Goal: Task Accomplishment & Management: Manage account settings

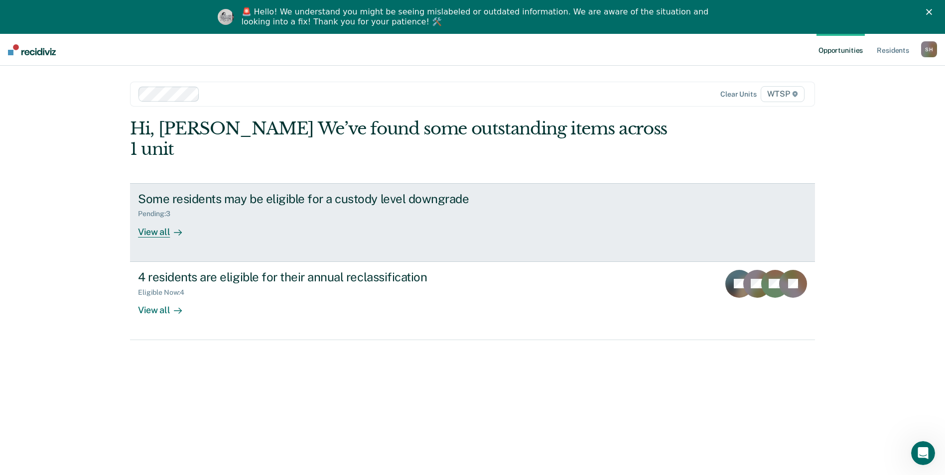
click at [158, 218] on div "View all" at bounding box center [166, 227] width 56 height 19
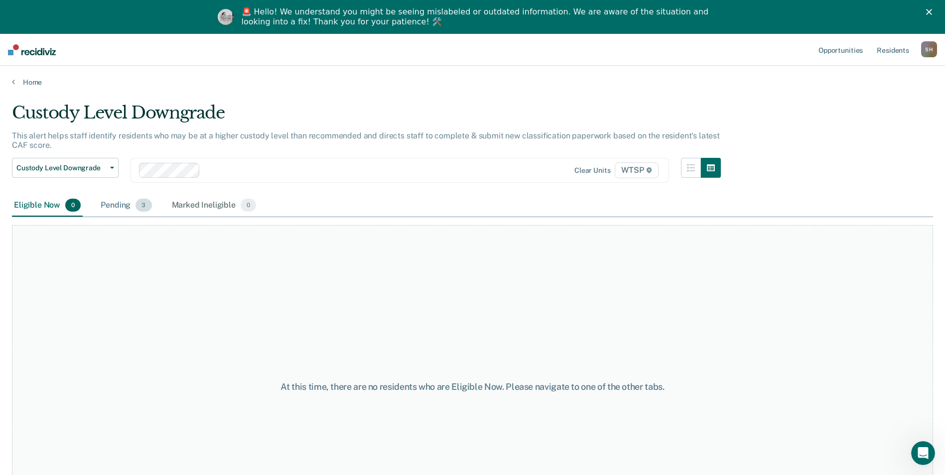
click at [123, 203] on div "Pending 3" at bounding box center [126, 206] width 55 height 22
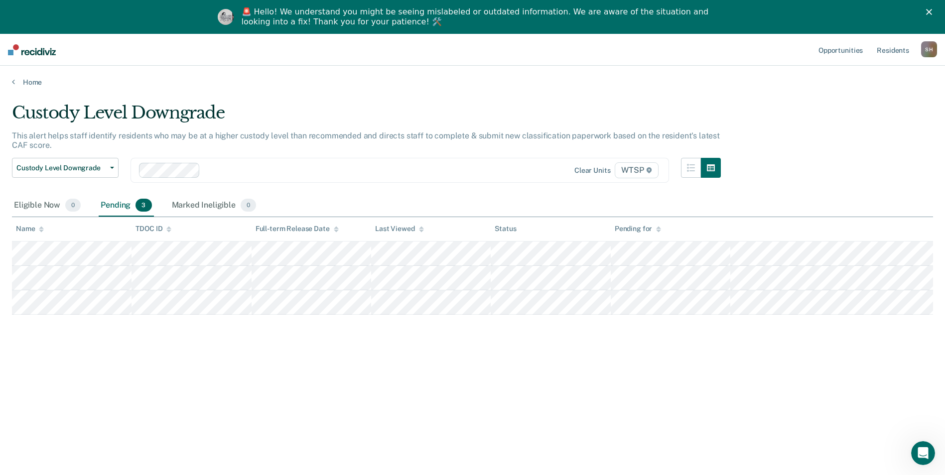
click at [936, 7] on div "🚨 Hello! We understand you might be seeing mislabeled or outdated information. …" at bounding box center [472, 17] width 945 height 26
click at [932, 12] on icon "Close" at bounding box center [929, 12] width 6 height 6
